Goal: Find specific page/section: Find specific page/section

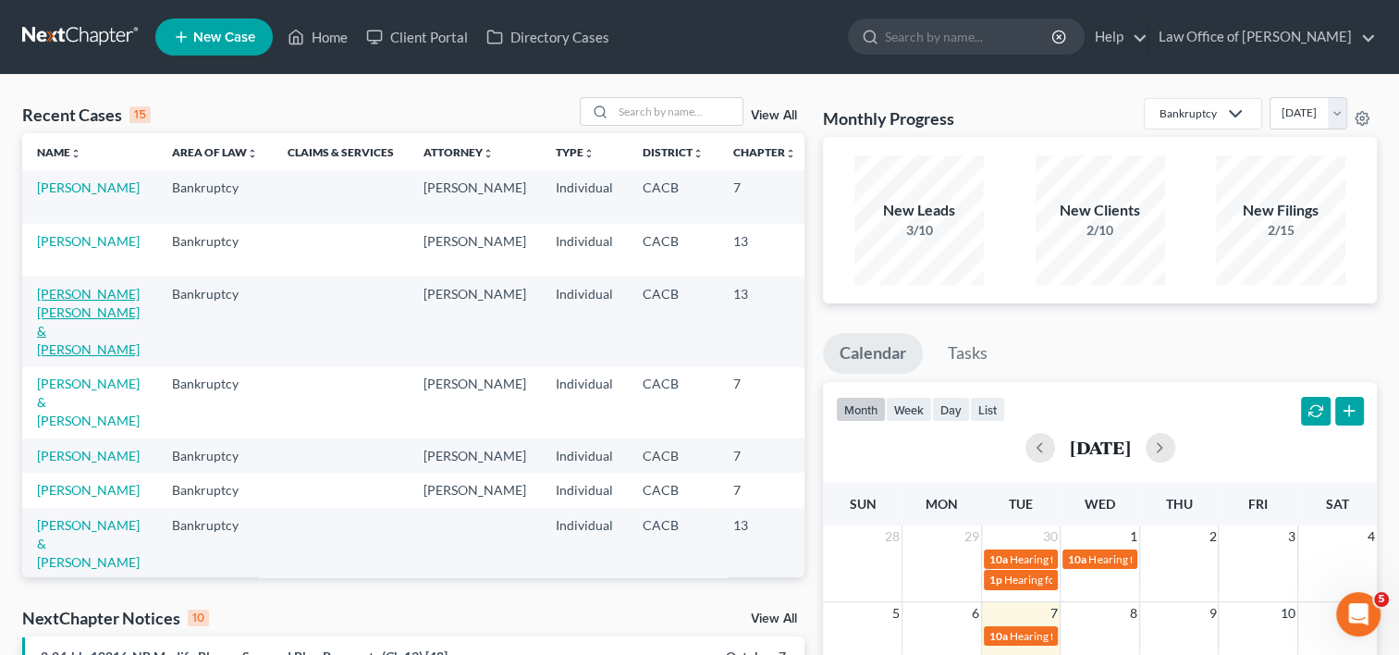
click at [52, 344] on link "[PERSON_NAME] [PERSON_NAME] & [PERSON_NAME]" at bounding box center [88, 321] width 103 height 71
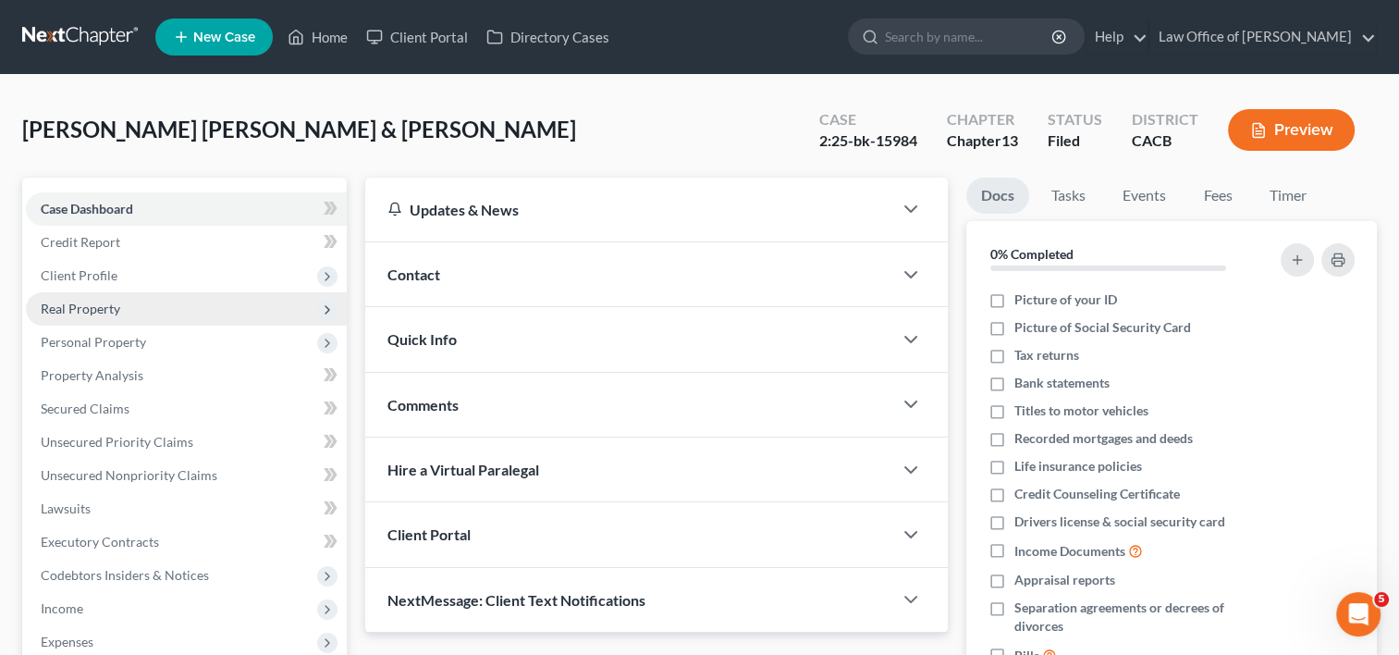
click at [98, 304] on span "Real Property" at bounding box center [81, 309] width 80 height 16
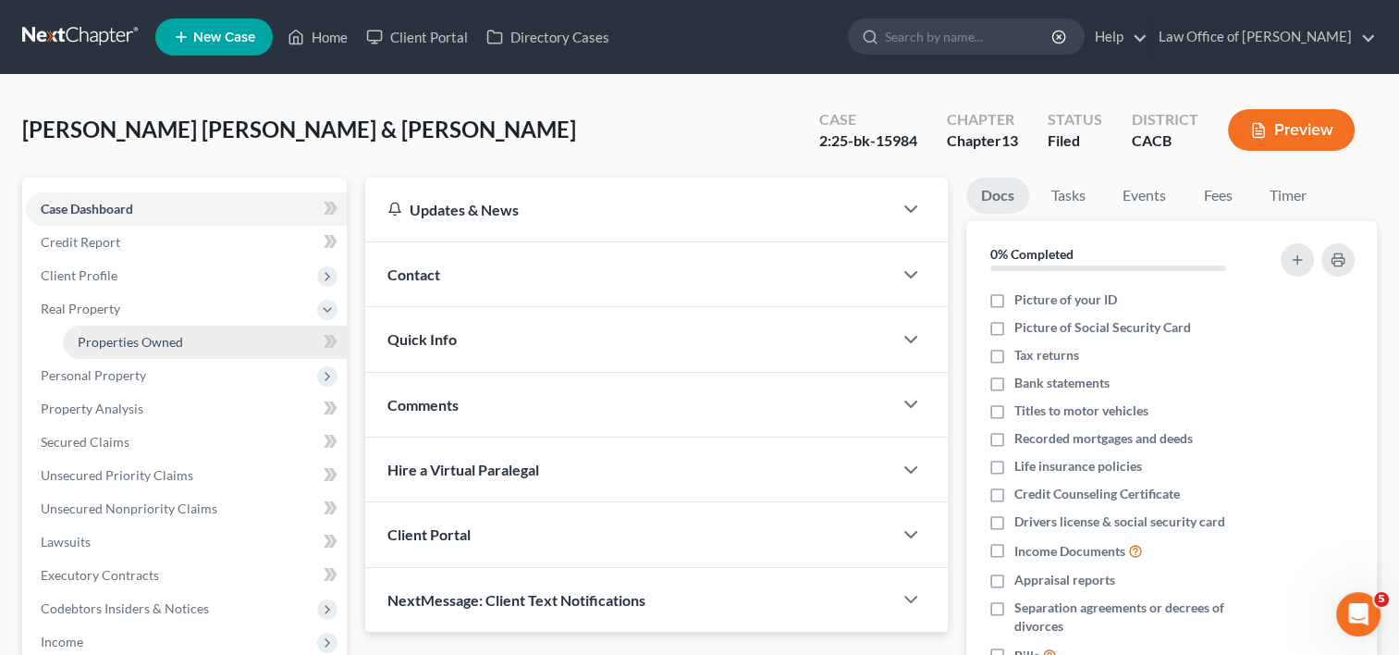
click at [129, 337] on span "Properties Owned" at bounding box center [130, 342] width 105 height 16
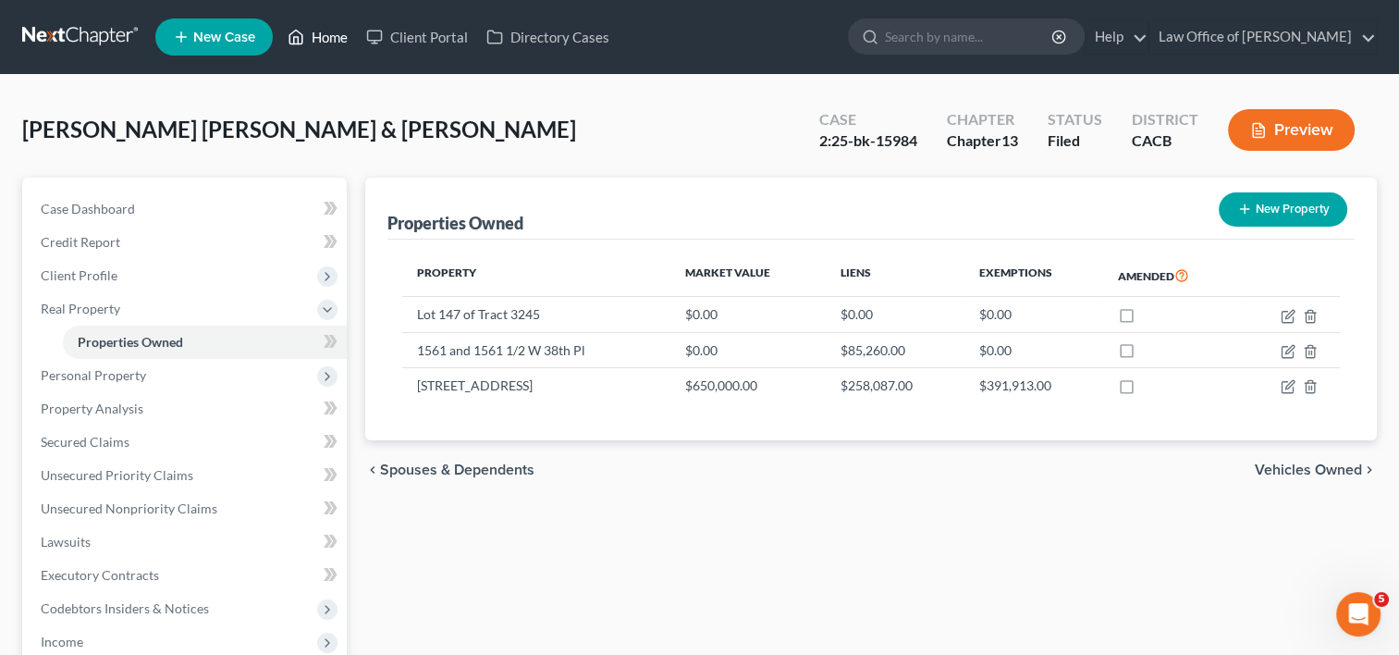
click at [313, 37] on link "Home" at bounding box center [317, 36] width 79 height 33
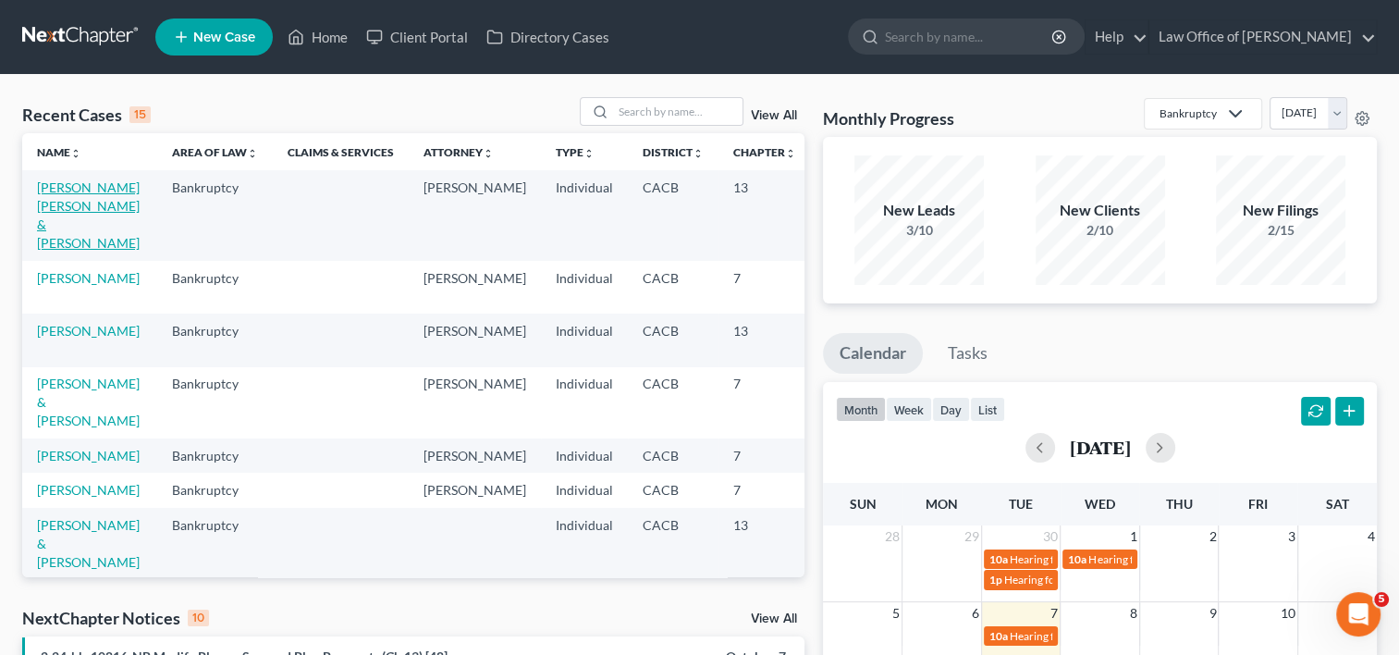
click at [43, 229] on link "[PERSON_NAME] [PERSON_NAME] & [PERSON_NAME]" at bounding box center [88, 214] width 103 height 71
